Goal: Information Seeking & Learning: Learn about a topic

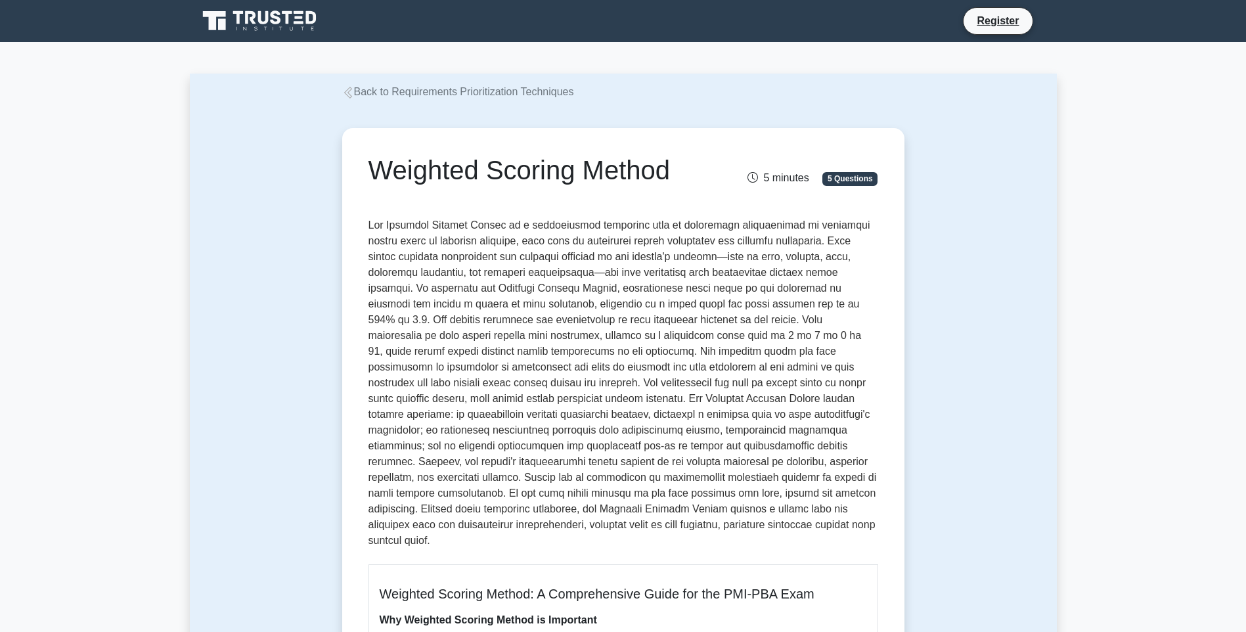
click at [595, 259] on p at bounding box center [623, 385] width 510 height 336
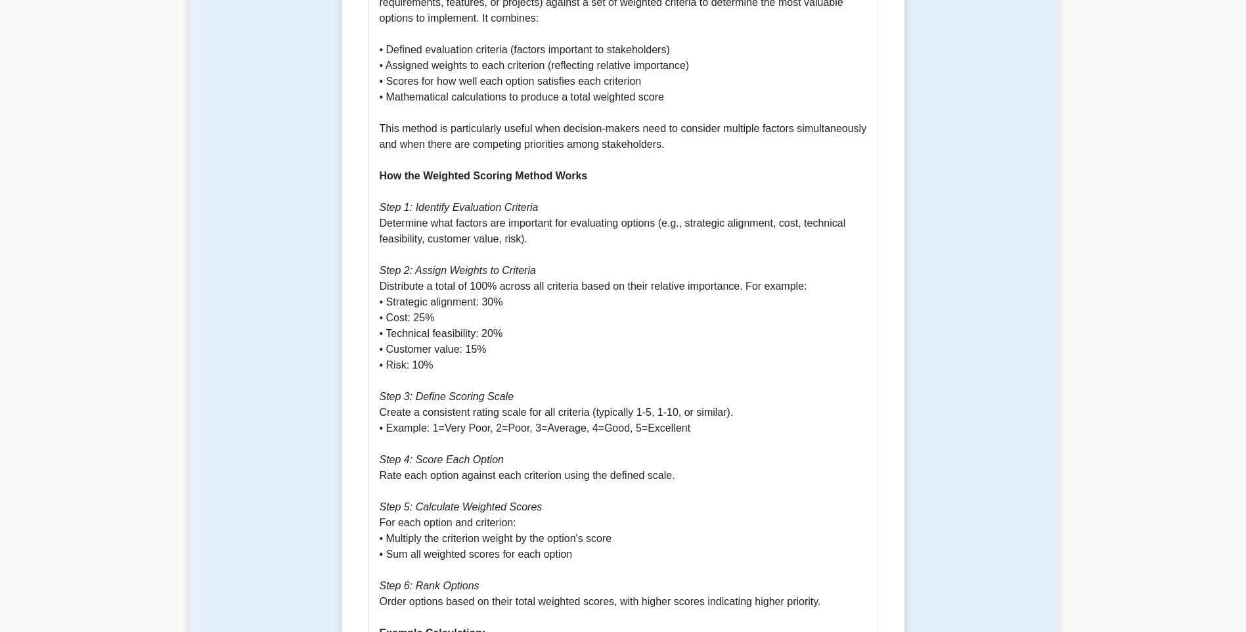
scroll to position [919, 0]
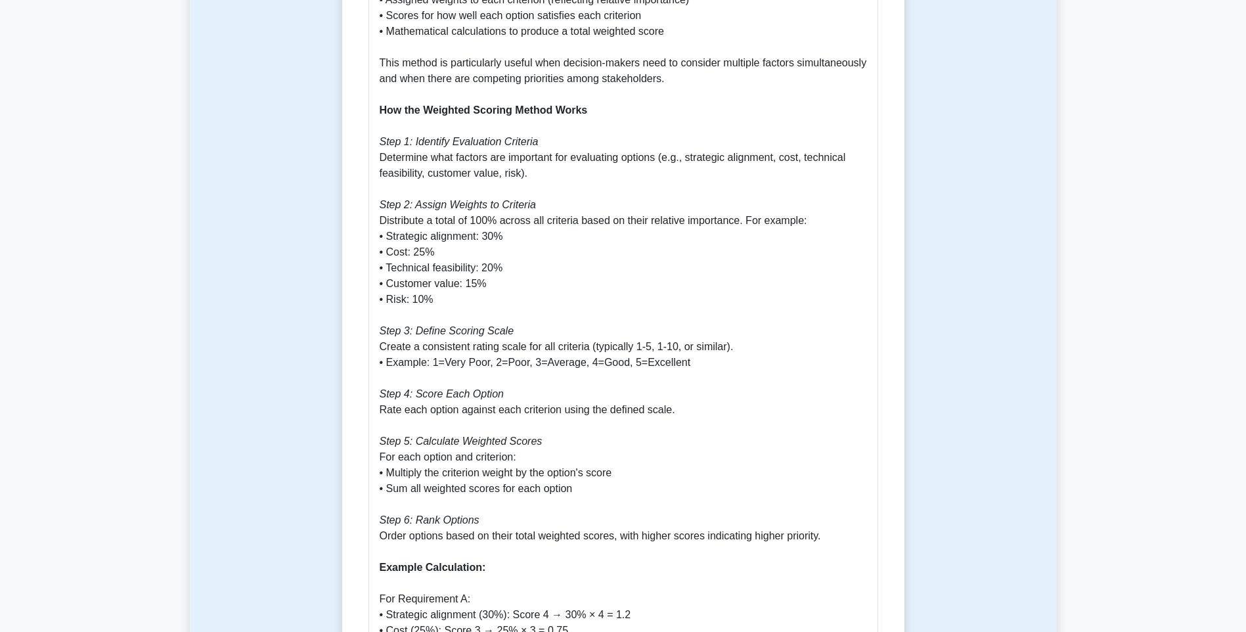
click at [595, 259] on p "Why Weighted Scoring Method is Important The Weighted Scoring Method is a criti…" at bounding box center [623, 434] width 487 height 1482
click at [540, 182] on p "Why Weighted Scoring Method is Important The Weighted Scoring Method is a criti…" at bounding box center [623, 434] width 487 height 1482
click at [536, 185] on p "Why Weighted Scoring Method is Important The Weighted Scoring Method is a criti…" at bounding box center [623, 434] width 487 height 1482
click at [544, 209] on p "Why Weighted Scoring Method is Important The Weighted Scoring Method is a criti…" at bounding box center [623, 434] width 487 height 1482
click at [537, 228] on p "Why Weighted Scoring Method is Important The Weighted Scoring Method is a criti…" at bounding box center [623, 434] width 487 height 1482
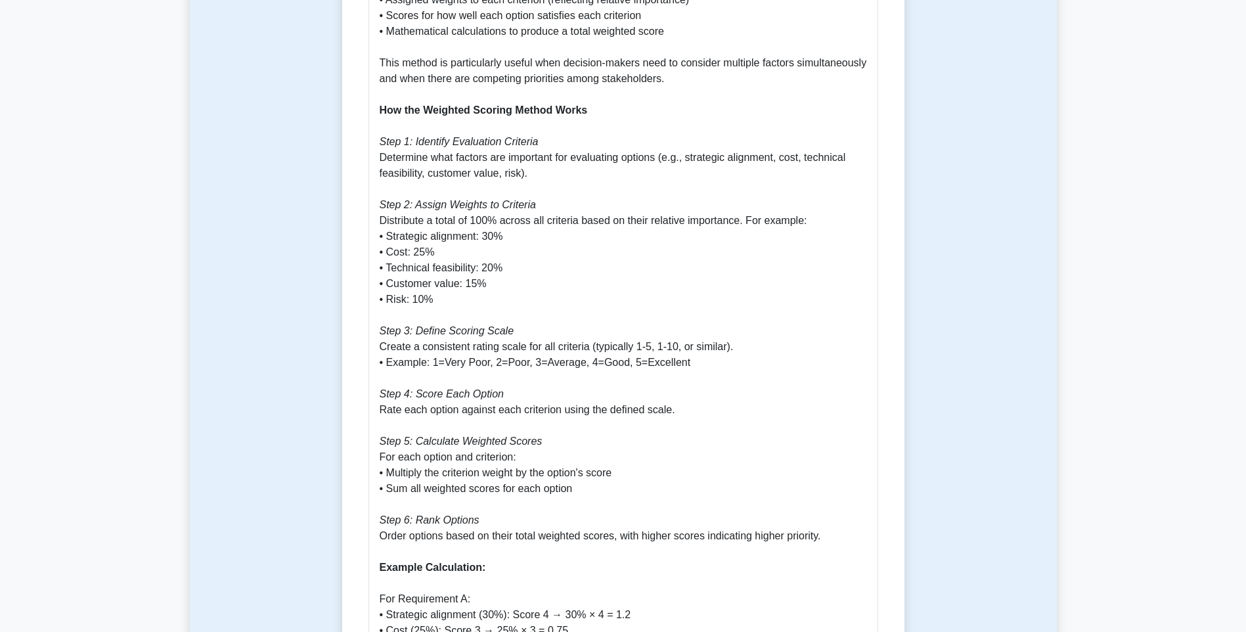
click at [540, 246] on p "Why Weighted Scoring Method is Important The Weighted Scoring Method is a criti…" at bounding box center [623, 434] width 487 height 1482
click at [483, 357] on p "Why Weighted Scoring Method is Important The Weighted Scoring Method is a criti…" at bounding box center [623, 434] width 487 height 1482
click at [665, 353] on p "Why Weighted Scoring Method is Important The Weighted Scoring Method is a criti…" at bounding box center [623, 434] width 487 height 1482
click at [678, 349] on p "Why Weighted Scoring Method is Important The Weighted Scoring Method is a criti…" at bounding box center [623, 434] width 487 height 1482
drag, startPoint x: 684, startPoint y: 347, endPoint x: 430, endPoint y: 349, distance: 254.8
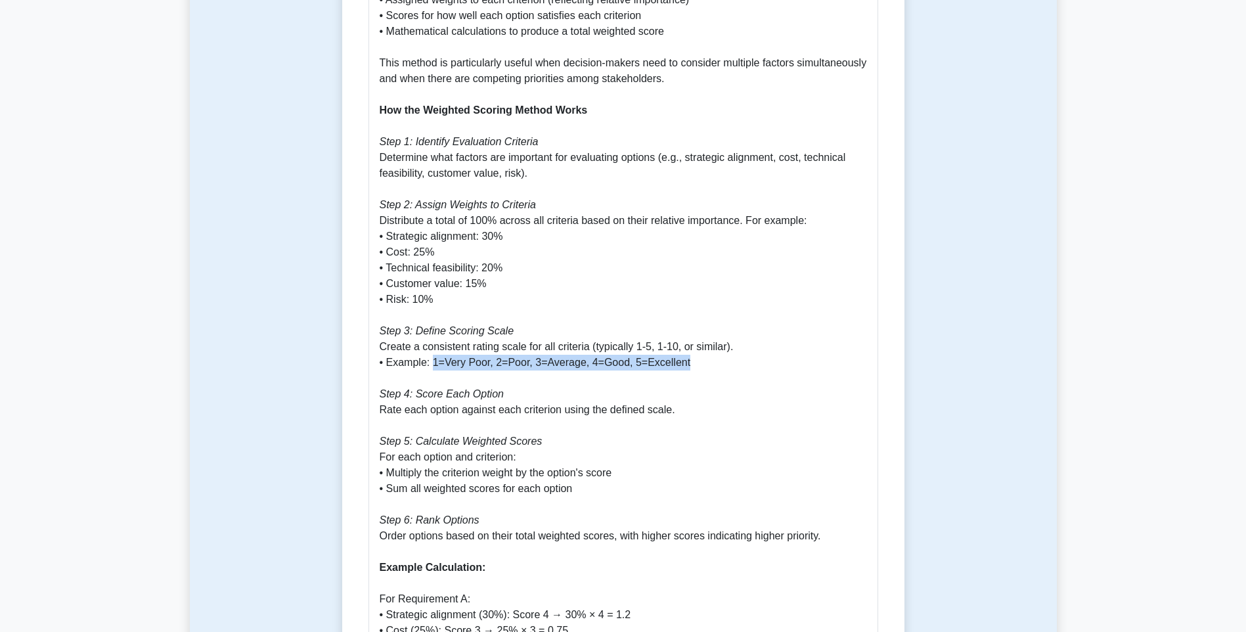
click at [430, 349] on p "Why Weighted Scoring Method is Important The Weighted Scoring Method is a criti…" at bounding box center [623, 434] width 487 height 1482
drag, startPoint x: 430, startPoint y: 349, endPoint x: 661, endPoint y: 282, distance: 241.3
click at [661, 282] on p "Why Weighted Scoring Method is Important The Weighted Scoring Method is a criti…" at bounding box center [623, 434] width 487 height 1482
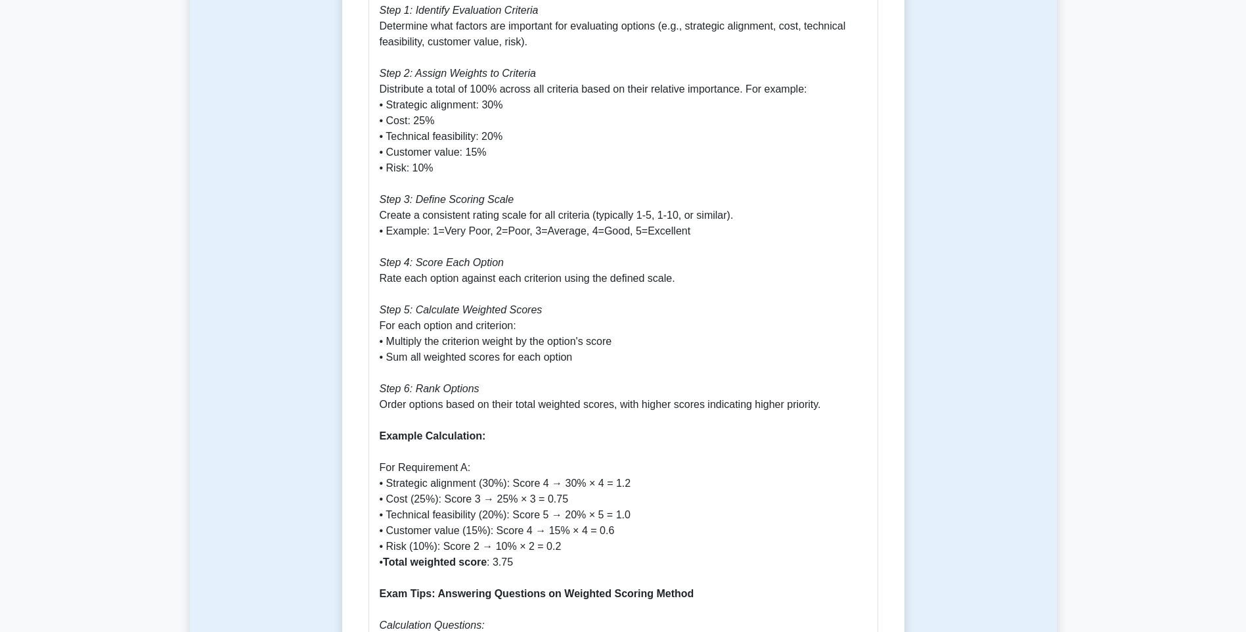
scroll to position [1116, 0]
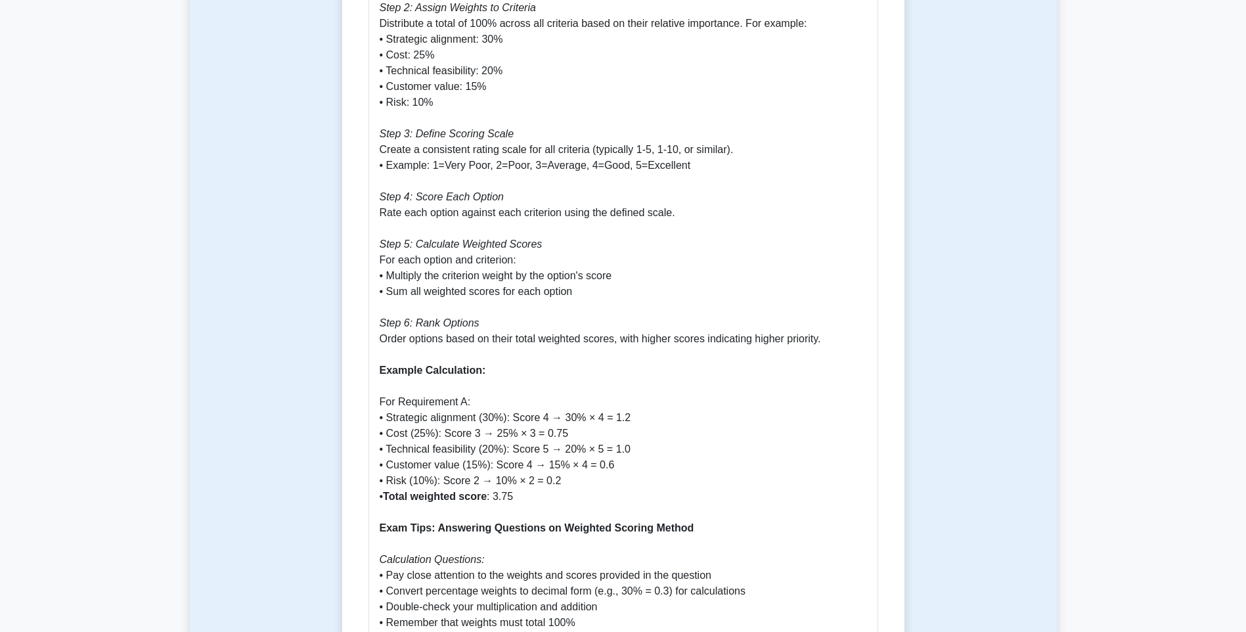
click at [575, 355] on p "Why Weighted Scoring Method is Important The Weighted Scoring Method is a criti…" at bounding box center [623, 237] width 487 height 1482
click at [636, 375] on p "Why Weighted Scoring Method is Important The Weighted Scoring Method is a criti…" at bounding box center [623, 237] width 487 height 1482
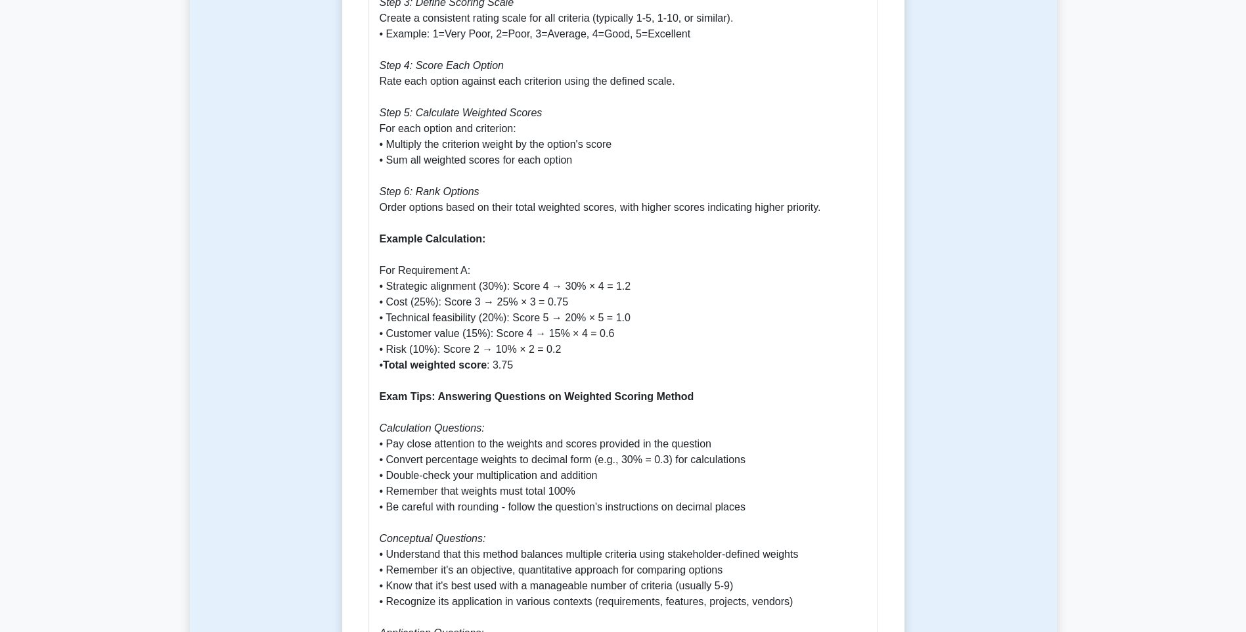
click at [686, 363] on p "Why Weighted Scoring Method is Important The Weighted Scoring Method is a criti…" at bounding box center [623, 105] width 487 height 1482
click at [630, 289] on p "Why Weighted Scoring Method is Important The Weighted Scoring Method is a criti…" at bounding box center [623, 105] width 487 height 1482
click at [583, 265] on p "Why Weighted Scoring Method is Important The Weighted Scoring Method is a criti…" at bounding box center [623, 105] width 487 height 1482
click at [666, 259] on p "Why Weighted Scoring Method is Important The Weighted Scoring Method is a criti…" at bounding box center [623, 105] width 487 height 1482
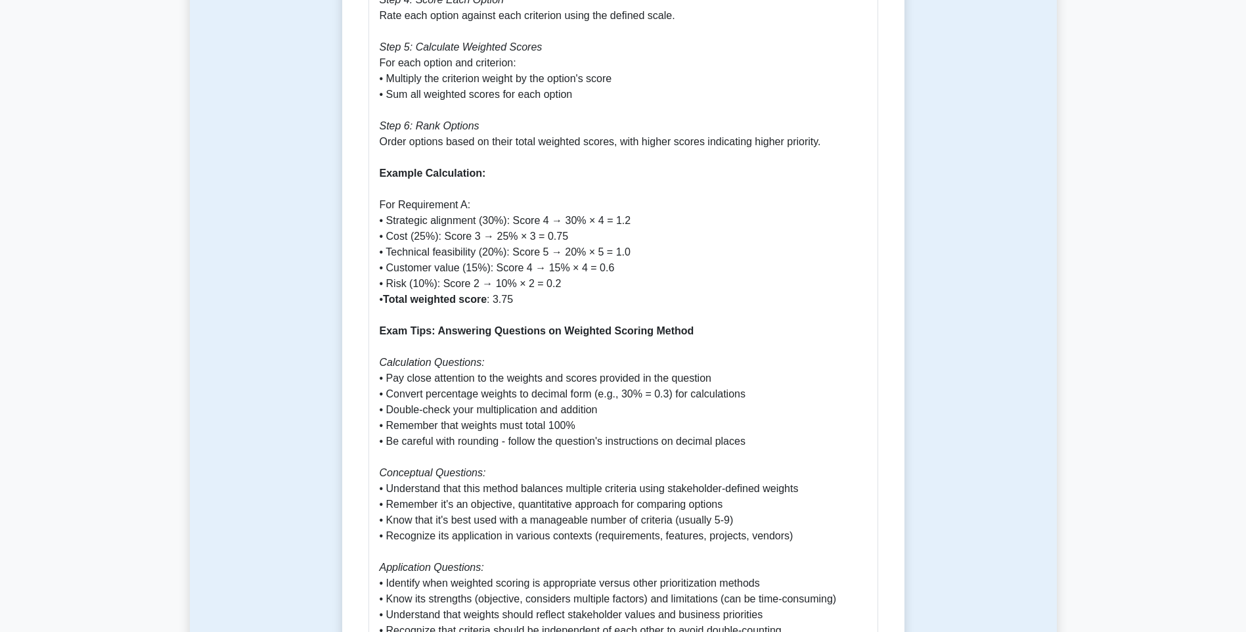
click at [563, 249] on p "Why Weighted Scoring Method is Important The Weighted Scoring Method is a criti…" at bounding box center [623, 40] width 487 height 1482
click at [617, 249] on p "Why Weighted Scoring Method is Important The Weighted Scoring Method is a criti…" at bounding box center [623, 40] width 487 height 1482
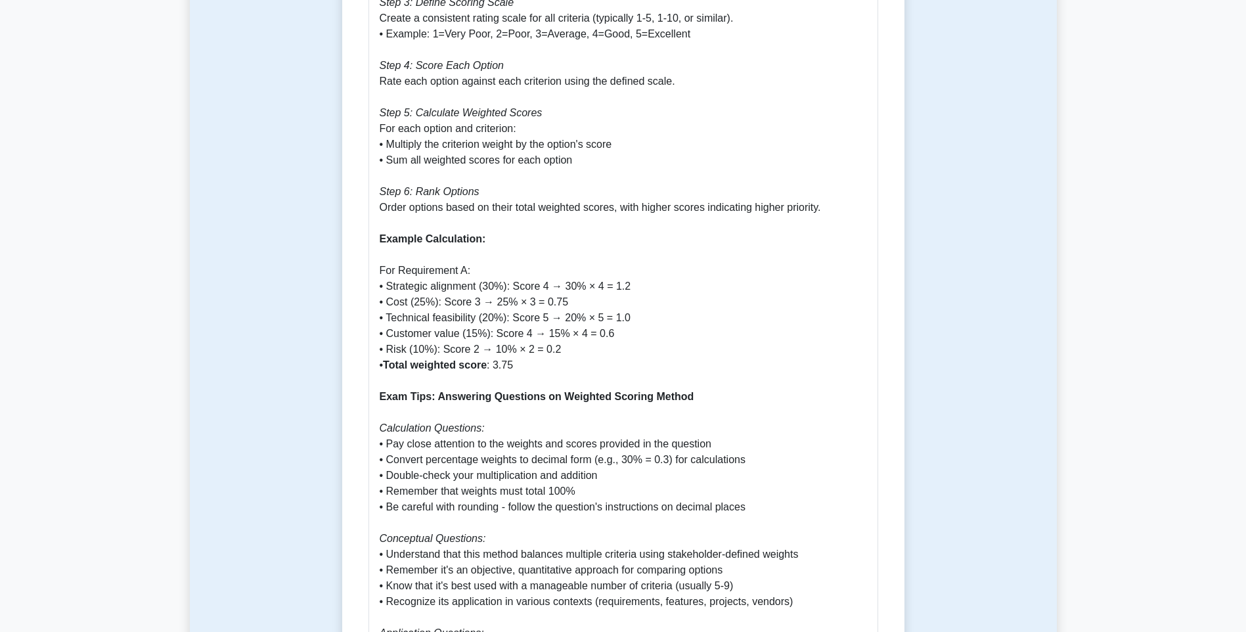
click at [533, 187] on p "Why Weighted Scoring Method is Important The Weighted Scoring Method is a criti…" at bounding box center [623, 105] width 487 height 1482
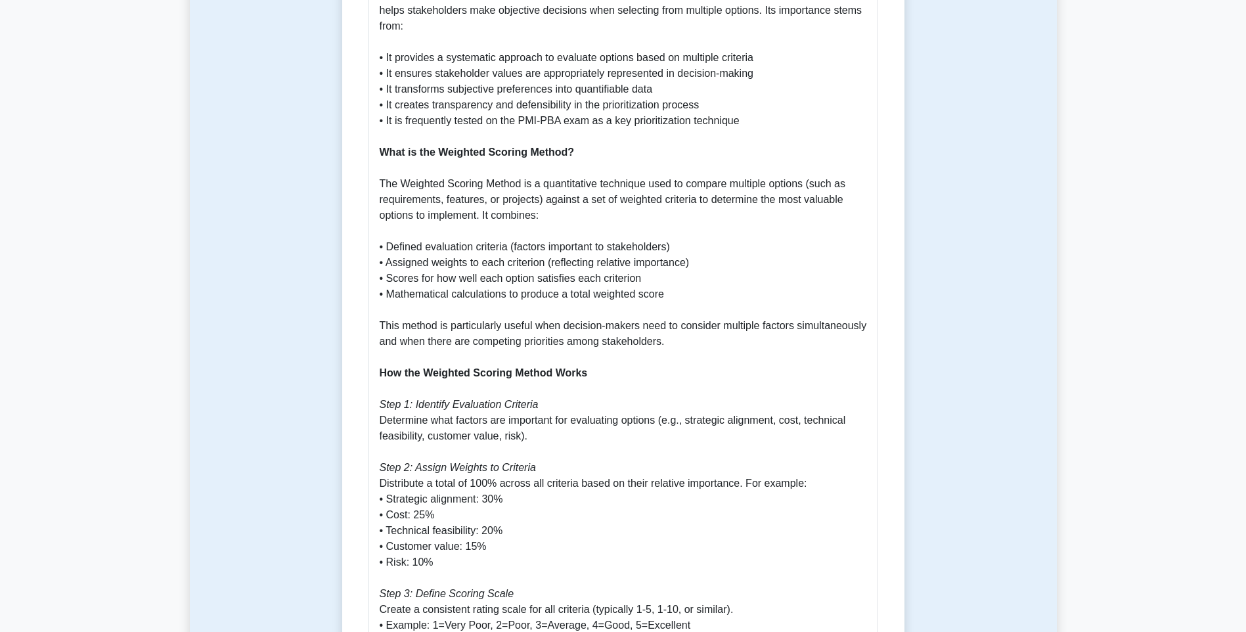
scroll to position [525, 0]
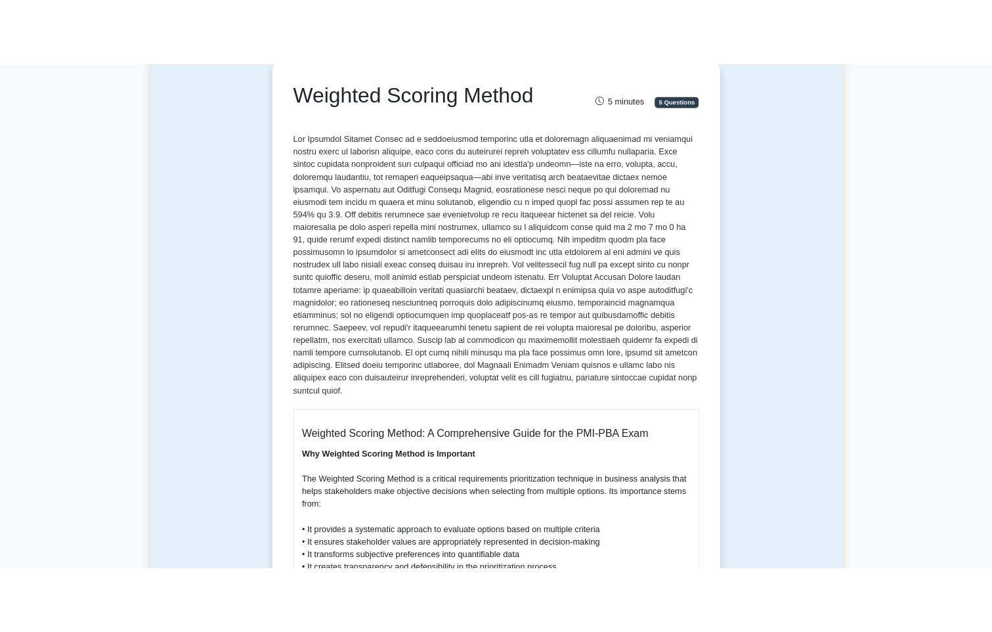
scroll to position [0, 0]
